Goal: Task Accomplishment & Management: Use online tool/utility

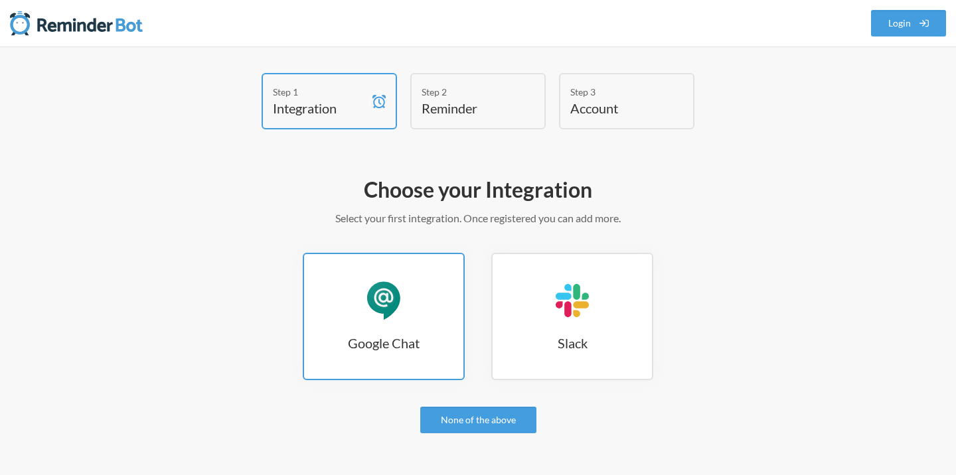
click at [414, 327] on link "Google Chat Google Chat" at bounding box center [384, 316] width 162 height 127
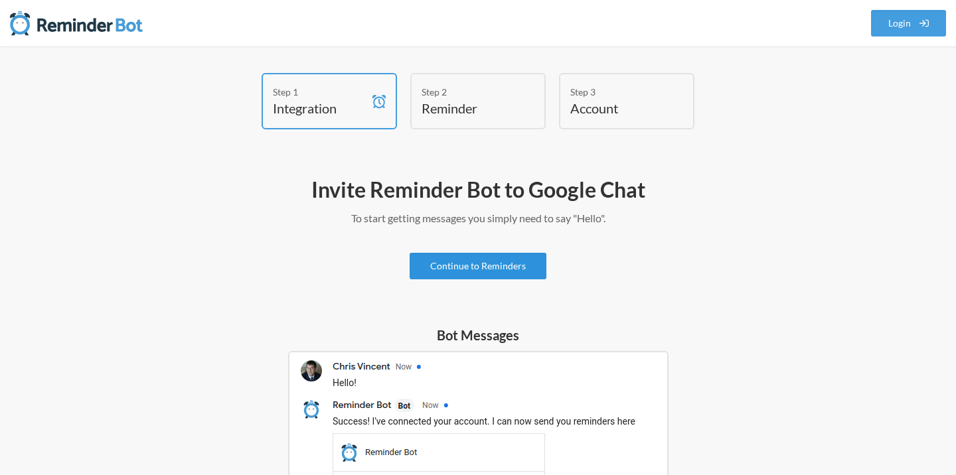
click at [477, 266] on link "Continue to Reminders" at bounding box center [478, 266] width 137 height 27
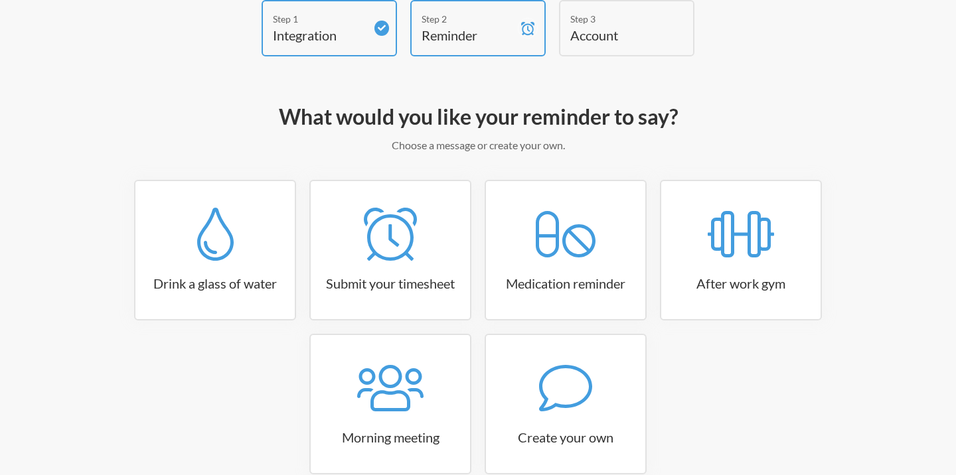
scroll to position [145, 0]
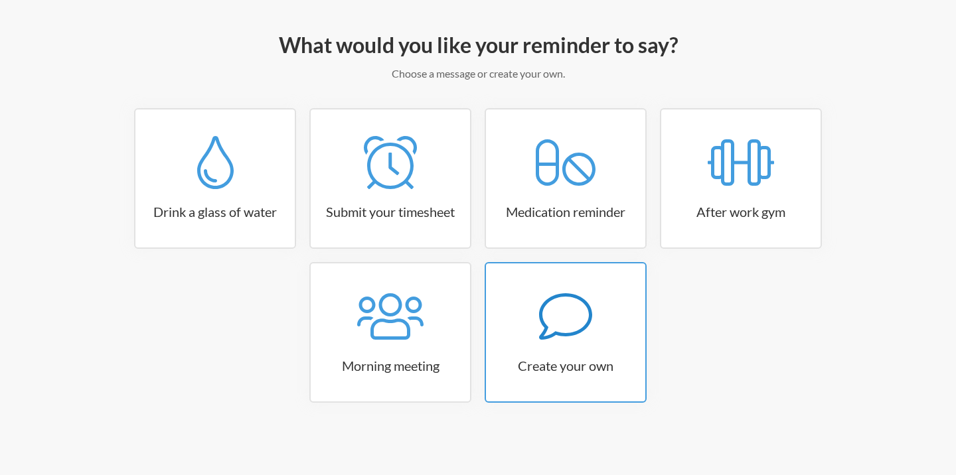
click at [571, 327] on icon at bounding box center [565, 316] width 53 height 53
select select "08:30:00"
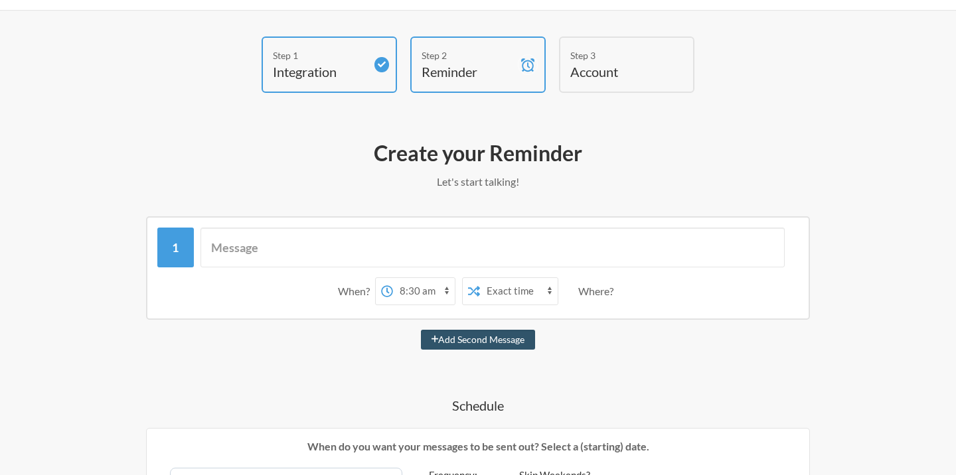
scroll to position [0, 0]
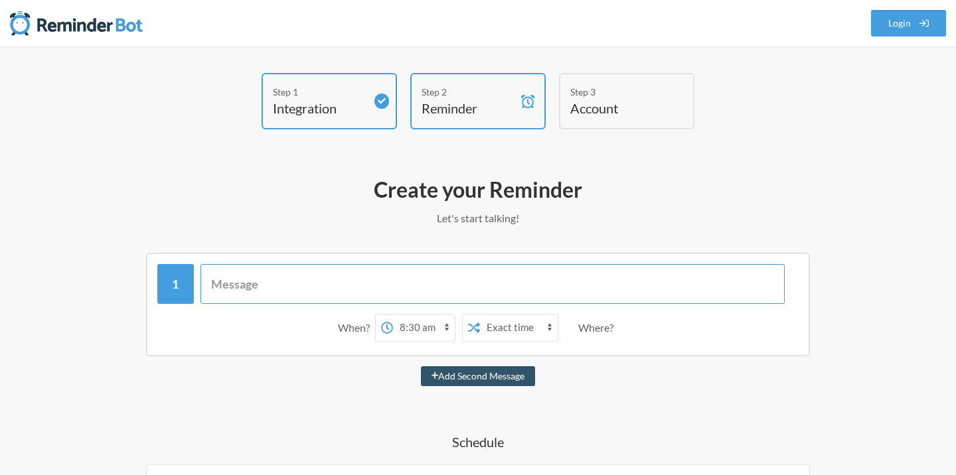
click at [271, 288] on input "text" at bounding box center [492, 284] width 585 height 40
paste input "Buenos días, en 30 minutos tenemos la reunión diaria. Se generará un enlace de …"
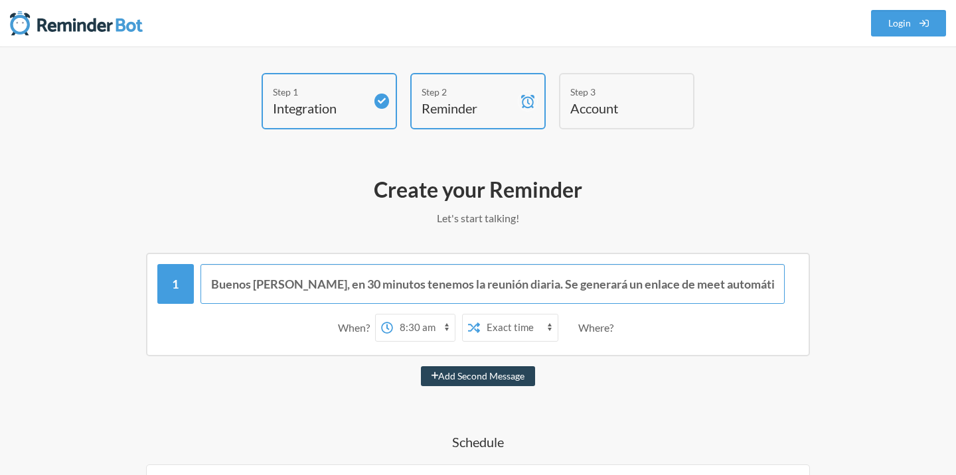
type input "Buenos días, en 30 minutos tenemos la reunión diaria. Se generará un enlace de …"
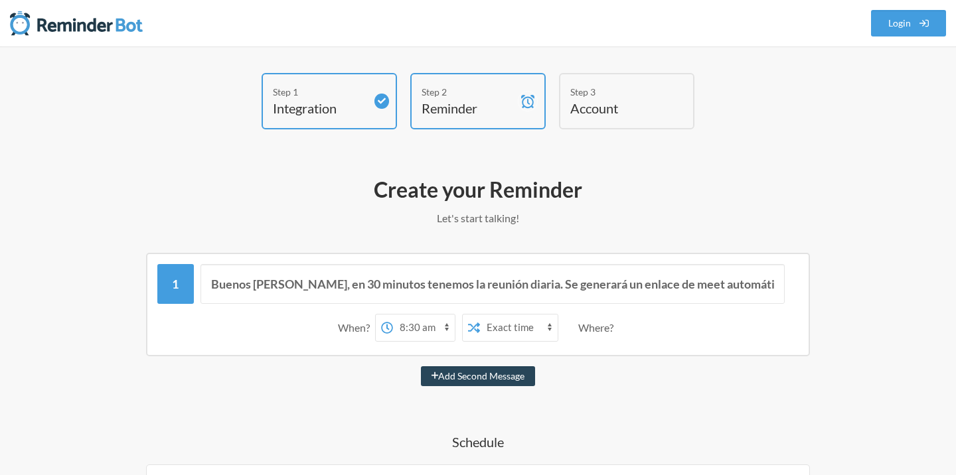
click at [475, 379] on button "Add Second Message" at bounding box center [478, 376] width 115 height 20
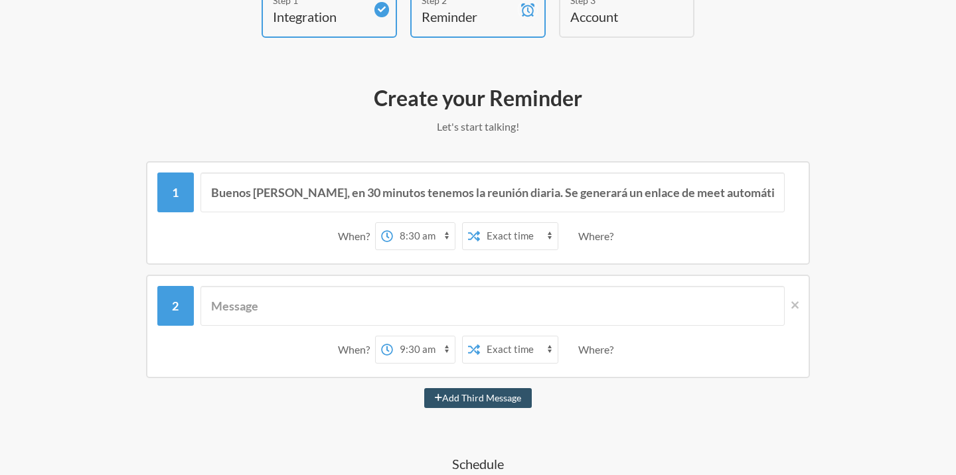
scroll to position [92, 0]
click at [424, 354] on select "12:00 am 12:15 am 12:30 am 12:45 am 1:00 am 1:15 am 1:30 am 1:45 am 2:00 am 2:1…" at bounding box center [424, 349] width 62 height 27
select select "09:00:00"
click at [393, 336] on select "12:00 am 12:15 am 12:30 am 12:45 am 1:00 am 1:15 am 1:30 am 1:45 am 2:00 am 2:1…" at bounding box center [424, 349] width 62 height 27
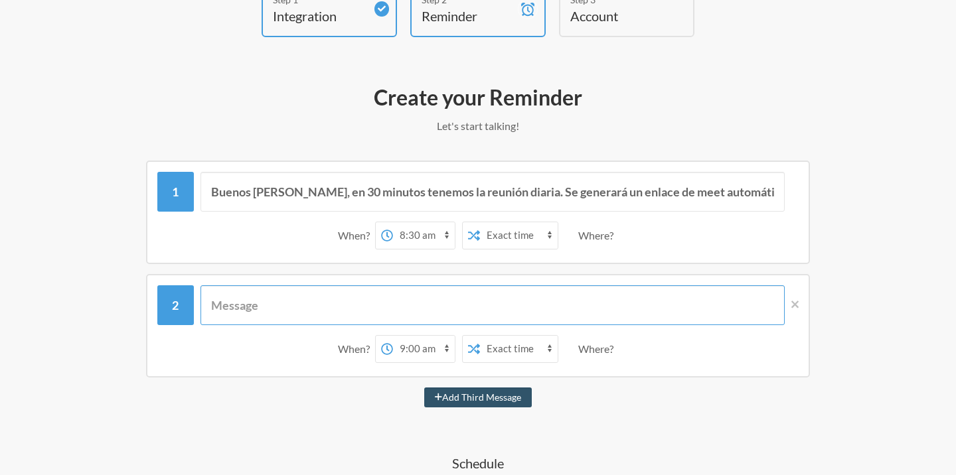
click at [390, 305] on input "text" at bounding box center [492, 305] width 585 height 40
paste input "¡Hola! Son las 10:00:00 GMT+0200 (hora de invierno de Europa central), lo que i…"
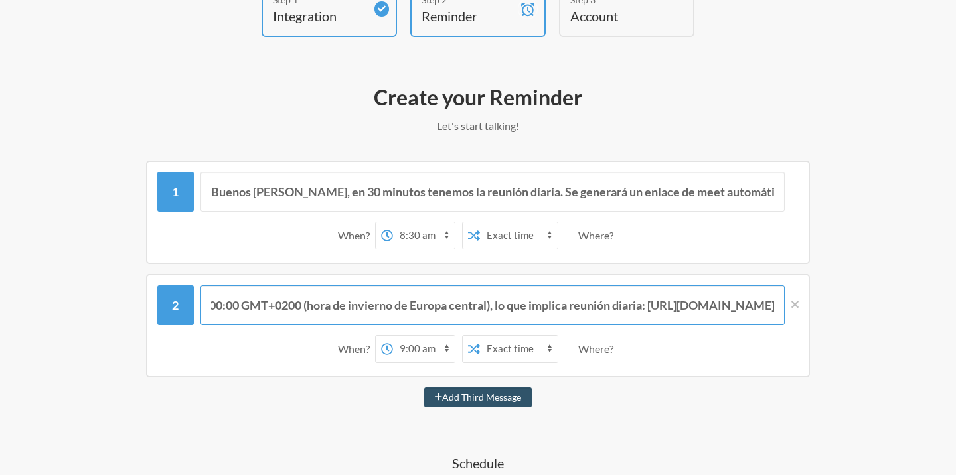
scroll to position [0, 0]
drag, startPoint x: 250, startPoint y: 306, endPoint x: 667, endPoint y: 308, distance: 417.5
click at [667, 308] on input "¡Hola! Son las 10:00:00 GMT+0200 (hora de invierno de Europa central), lo que i…" at bounding box center [492, 305] width 585 height 40
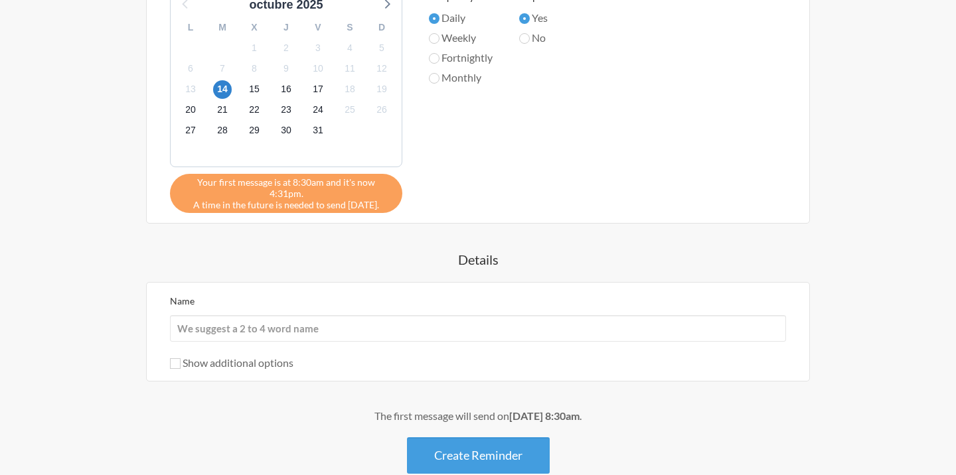
scroll to position [696, 0]
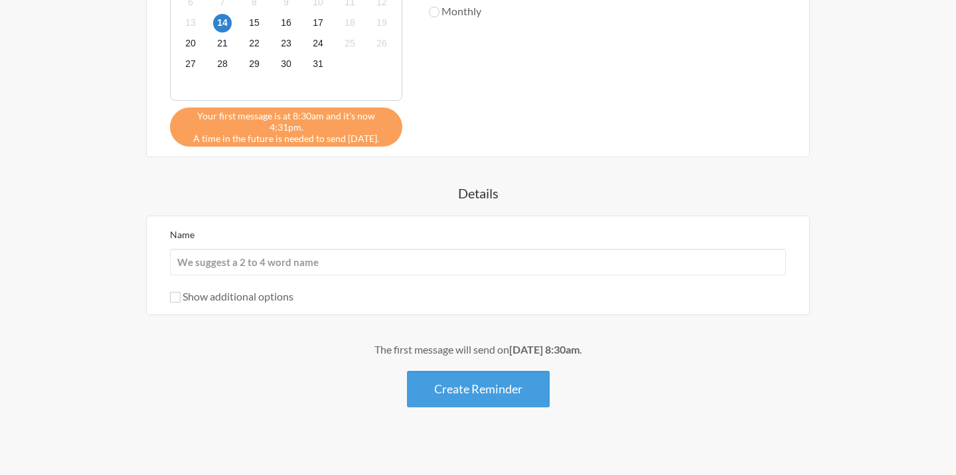
type input "¡Hola! Empieza la reunión diaria: https://meet.google.com/xsu-igtw-sdy"
click at [340, 252] on input "Name" at bounding box center [478, 262] width 616 height 27
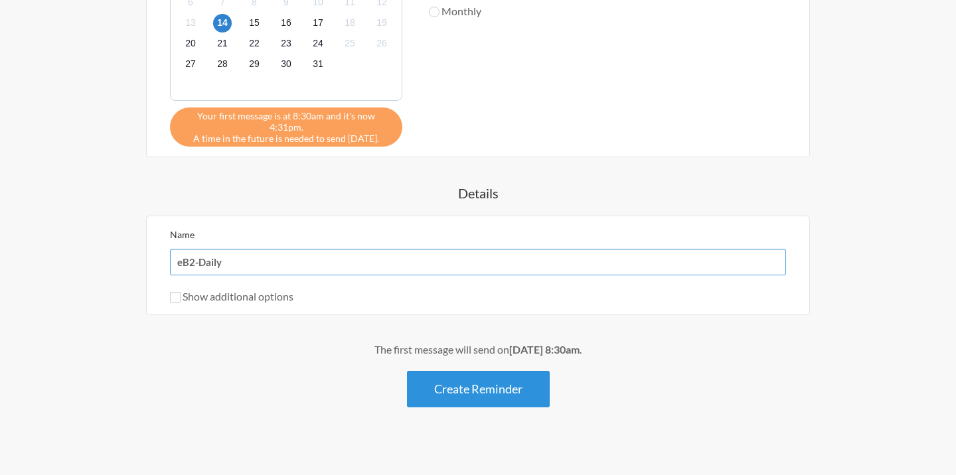
type input "eB2-Daily"
click at [466, 386] on button "Create Reminder" at bounding box center [478, 389] width 143 height 37
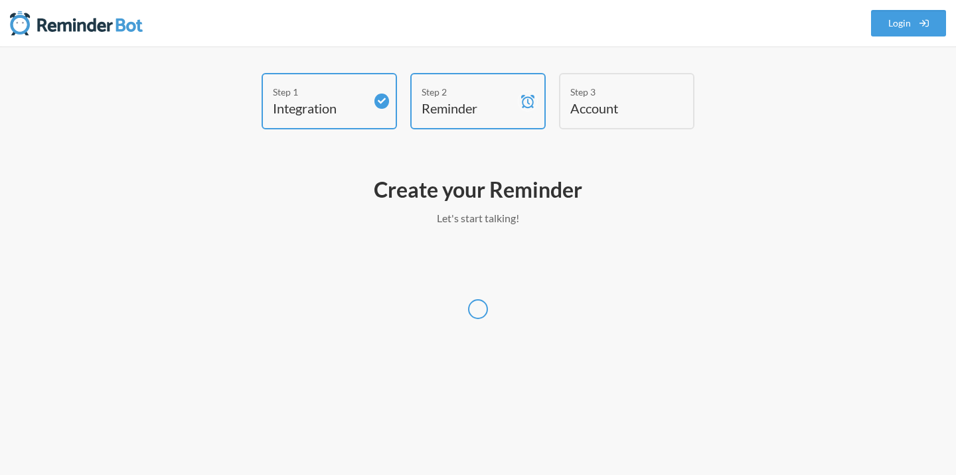
select select "Europe/Madrid"
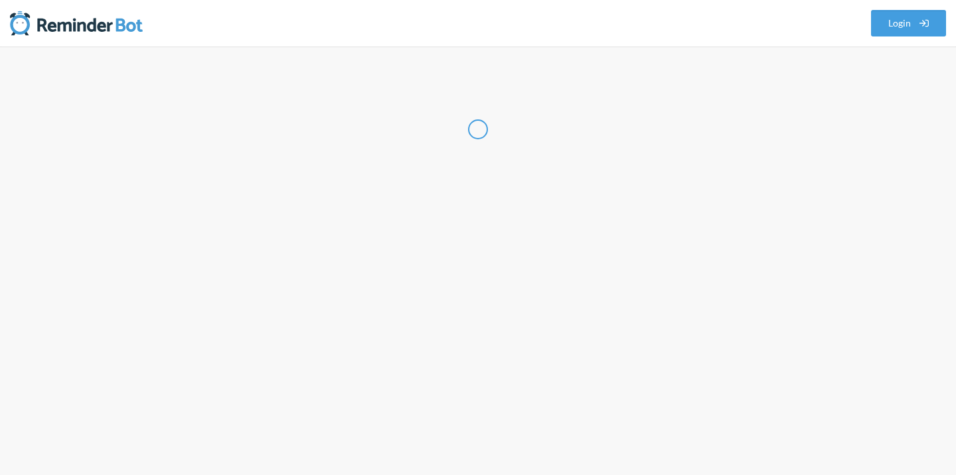
select select "ES"
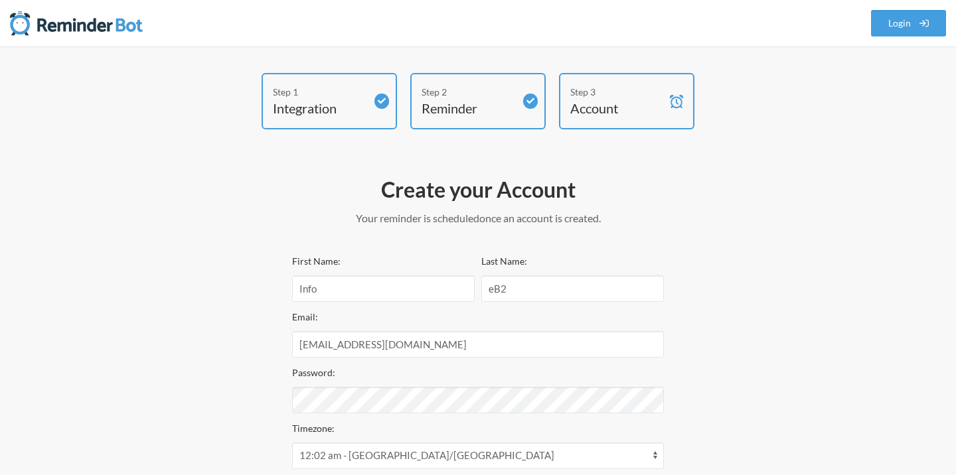
click at [448, 400] on div "First Name: Info Last Name: eB2 Email: info@eb2.tech Password: Timezone: 12:02 …" at bounding box center [478, 455] width 372 height 404
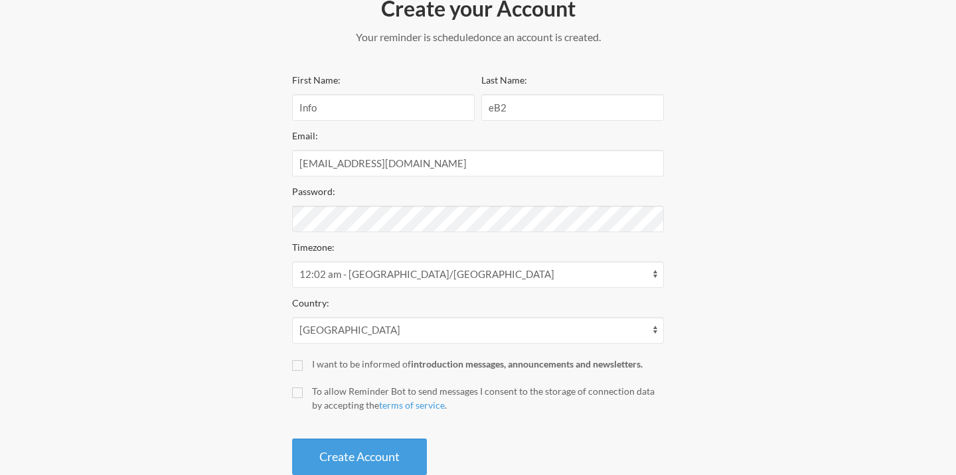
click at [683, 253] on div "Step 1 Integration Step 2 Reminder Step 3 Account Create your Account Your remi…" at bounding box center [478, 187] width 796 height 590
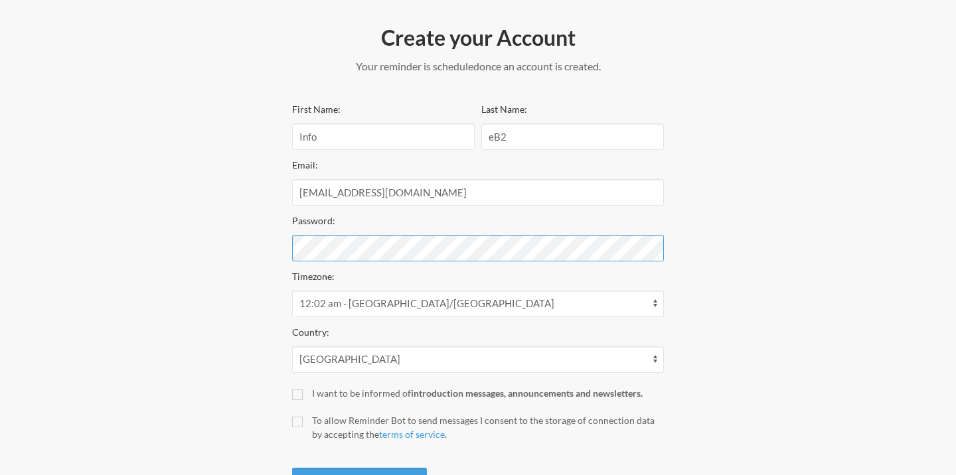
scroll to position [214, 0]
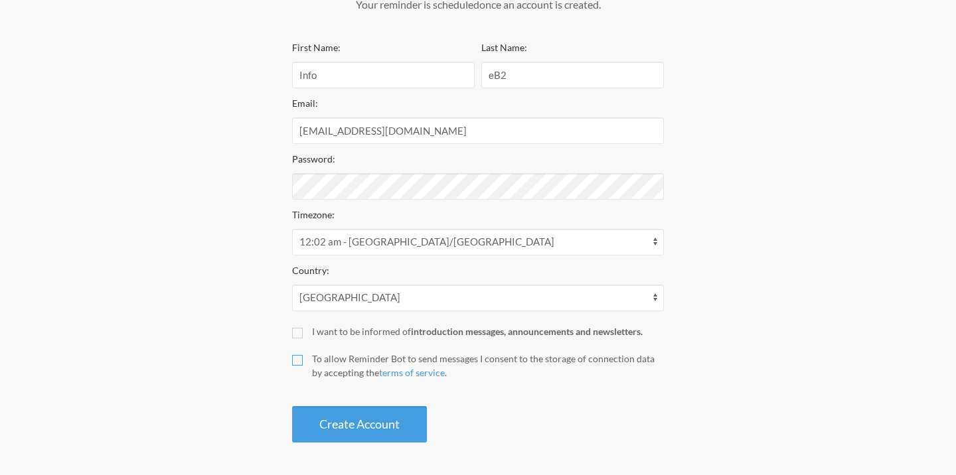
click at [300, 360] on input "To allow Reminder Bot to send messages I consent to the storage of connection d…" at bounding box center [297, 360] width 11 height 11
checkbox input "true"
click at [371, 437] on button "Create Account" at bounding box center [359, 424] width 135 height 37
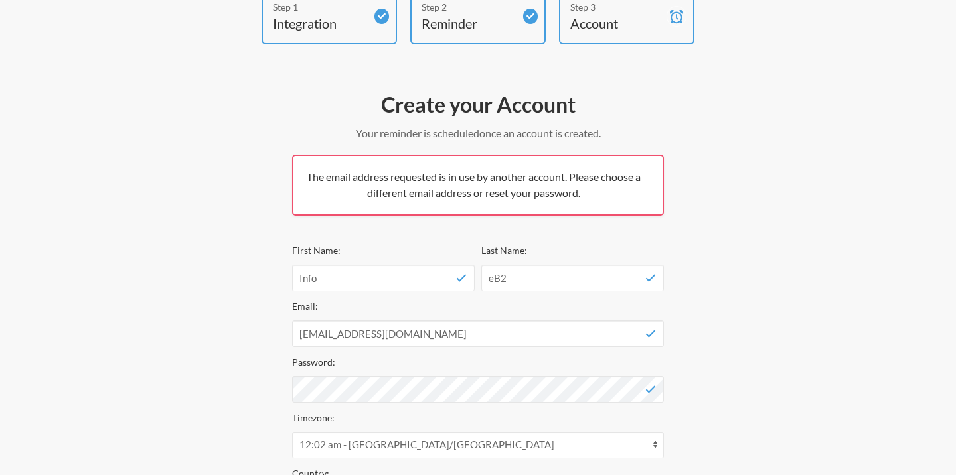
scroll to position [0, 0]
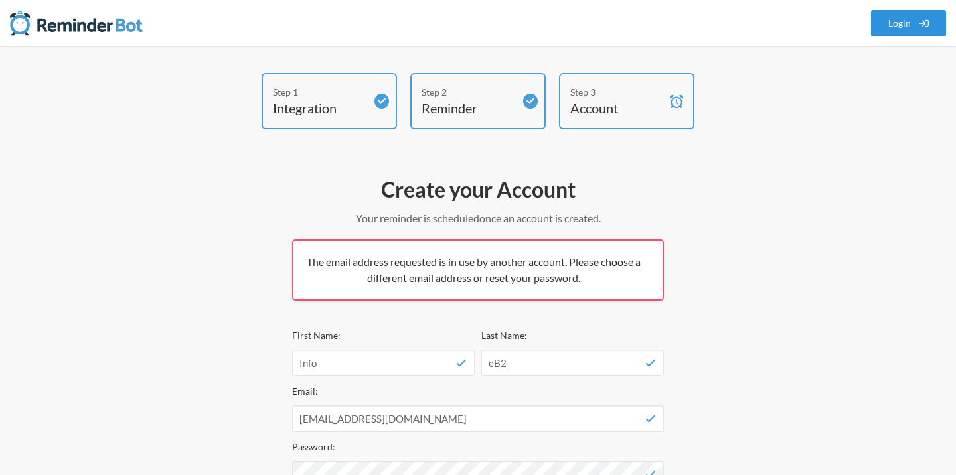
click at [895, 24] on link "Login" at bounding box center [909, 23] width 76 height 27
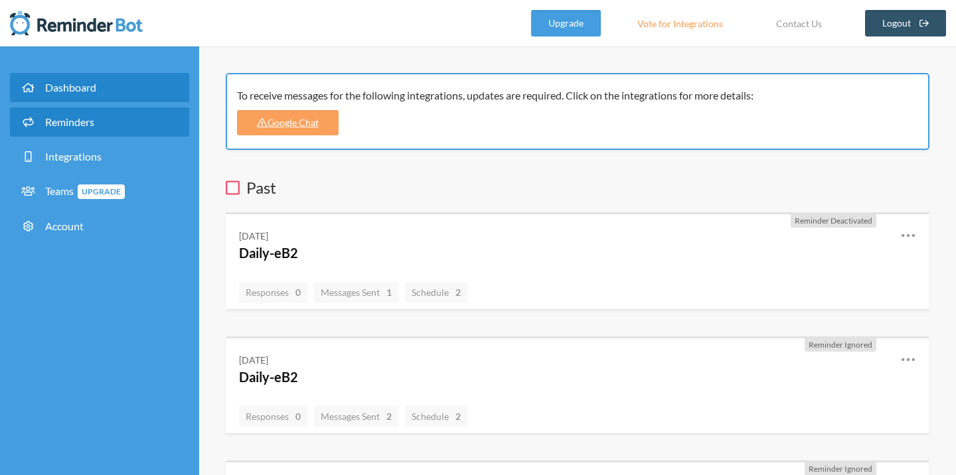
click at [103, 131] on link "Reminders" at bounding box center [99, 122] width 179 height 29
click at [74, 118] on span "Reminders" at bounding box center [69, 121] width 49 height 13
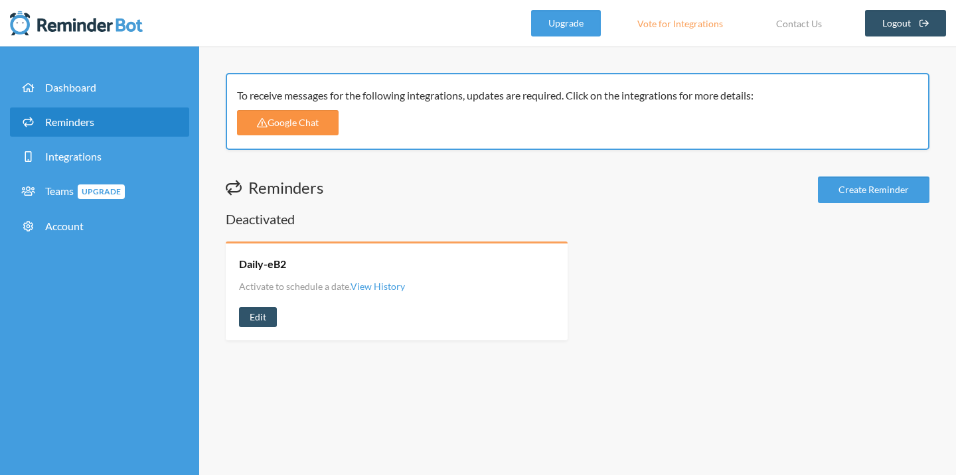
click at [324, 123] on link "Google Chat" at bounding box center [288, 122] width 102 height 25
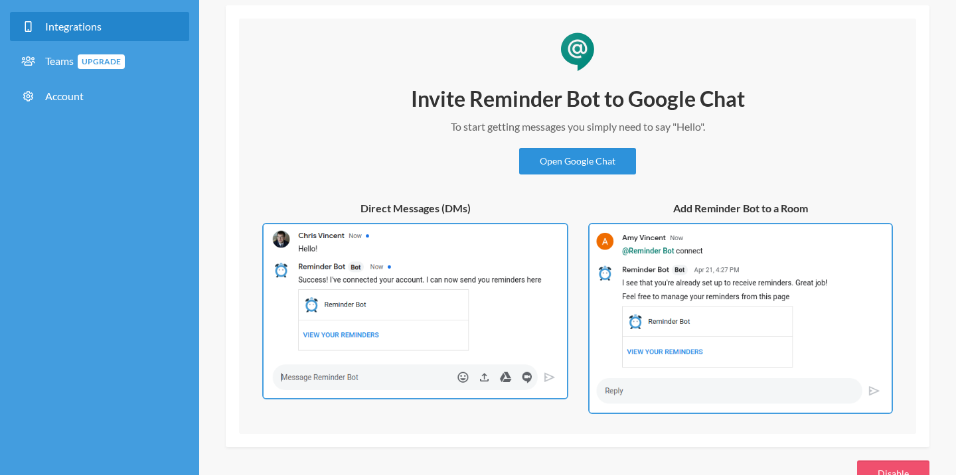
scroll to position [131, 0]
click at [563, 163] on link "Open Google Chat" at bounding box center [577, 160] width 117 height 27
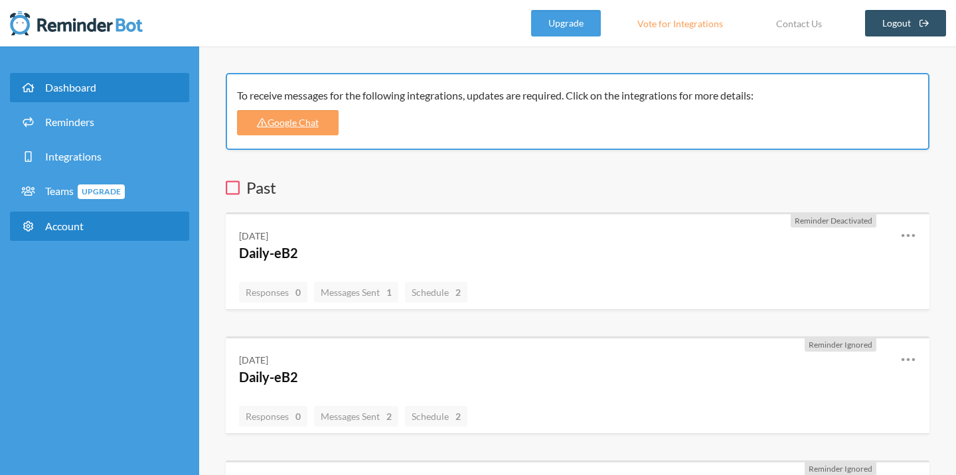
click at [76, 218] on link "Account" at bounding box center [99, 226] width 179 height 29
select select "**"
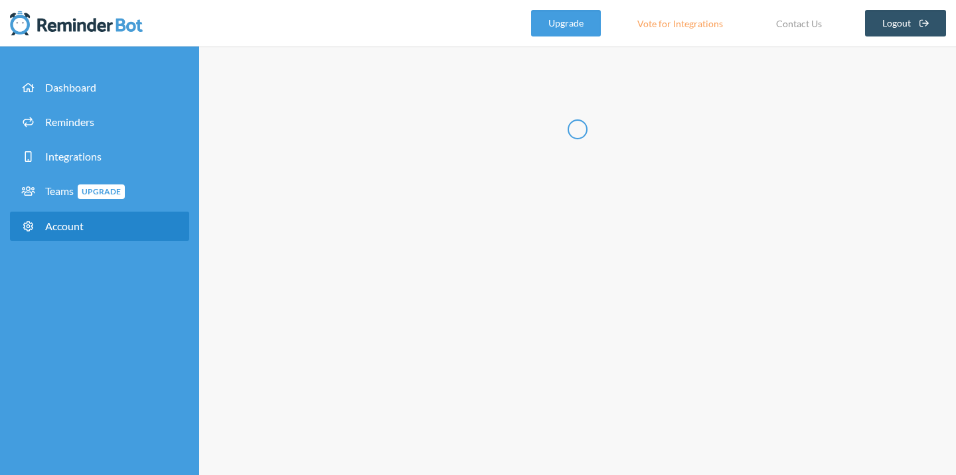
type input "****"
type input "***"
type input "**********"
select select "**"
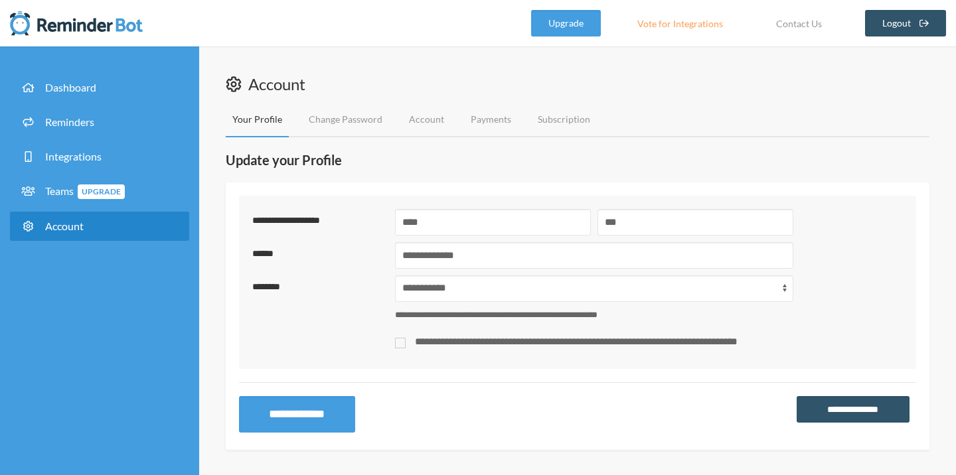
scroll to position [1, 0]
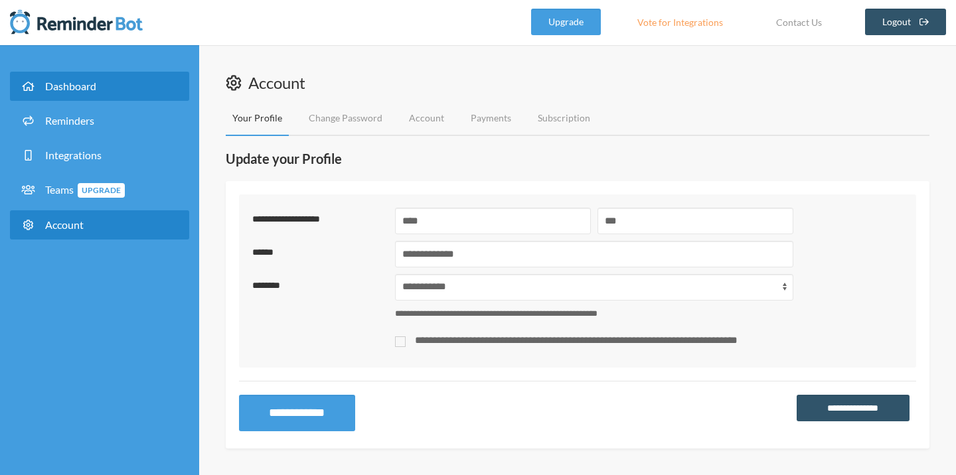
click at [83, 88] on span "Dashboard" at bounding box center [70, 86] width 51 height 13
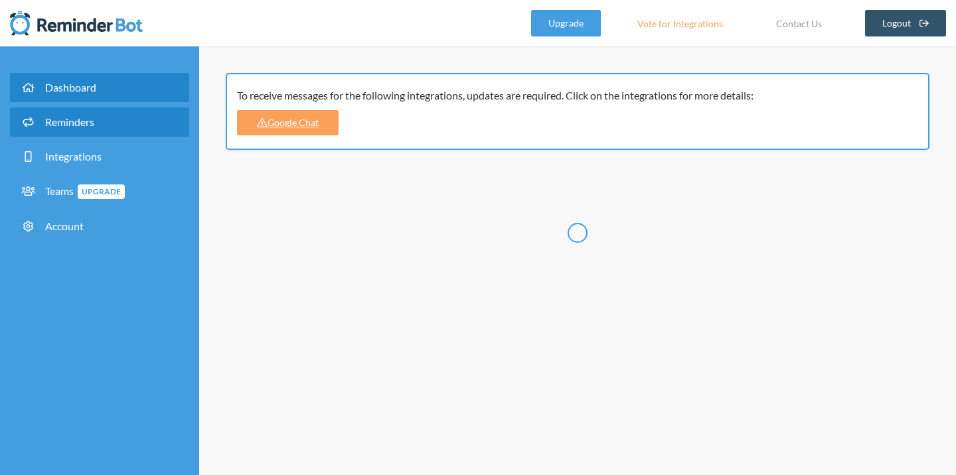
click at [86, 121] on span "Reminders" at bounding box center [69, 121] width 49 height 13
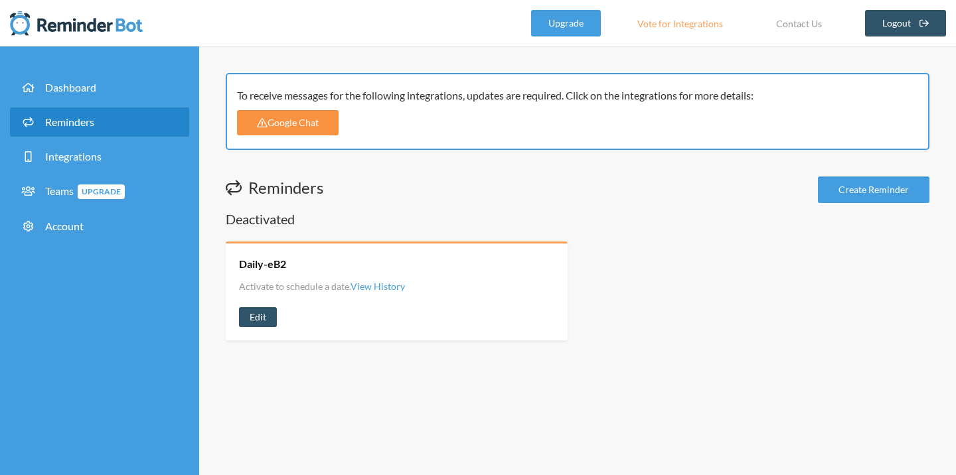
click at [305, 120] on link "Google Chat" at bounding box center [288, 122] width 102 height 25
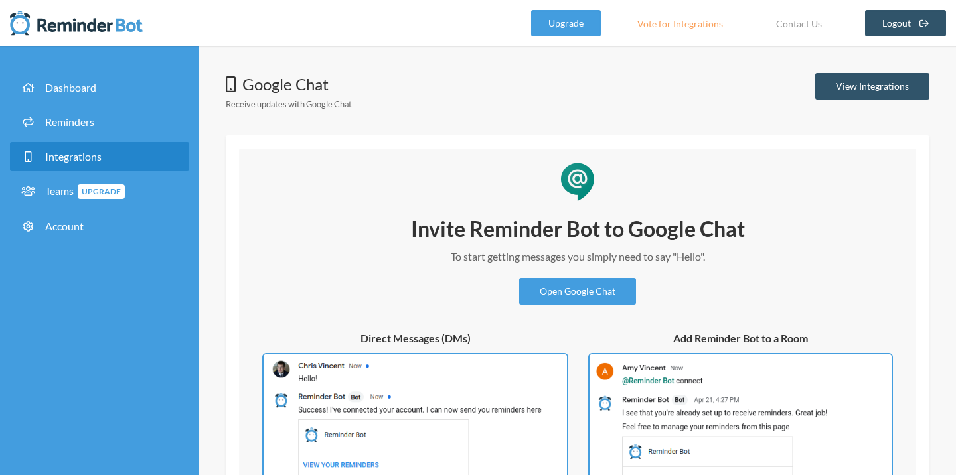
scroll to position [169, 0]
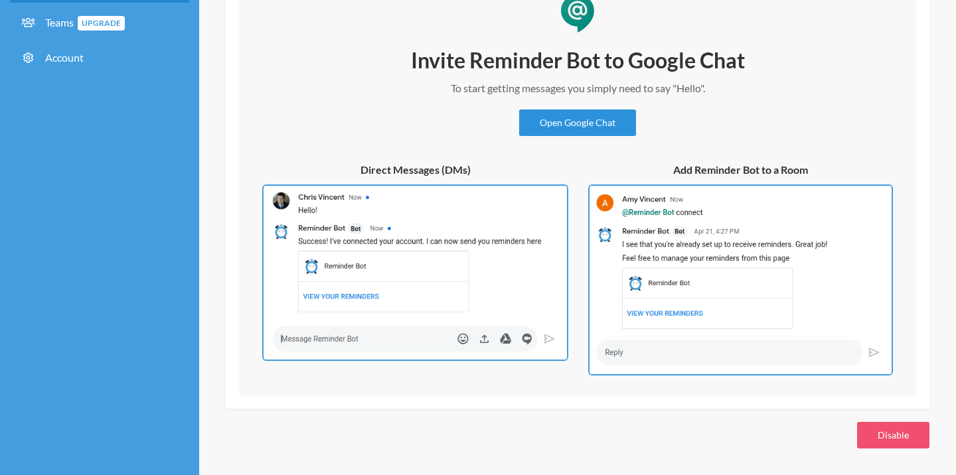
click at [576, 126] on link "Open Google Chat" at bounding box center [577, 123] width 117 height 27
